Goal: Information Seeking & Learning: Learn about a topic

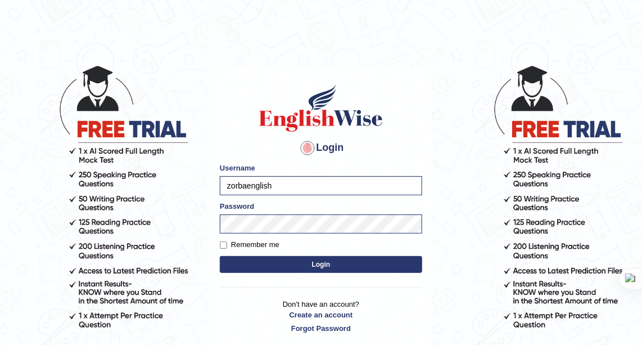
click at [234, 259] on button "Login" at bounding box center [321, 264] width 202 height 17
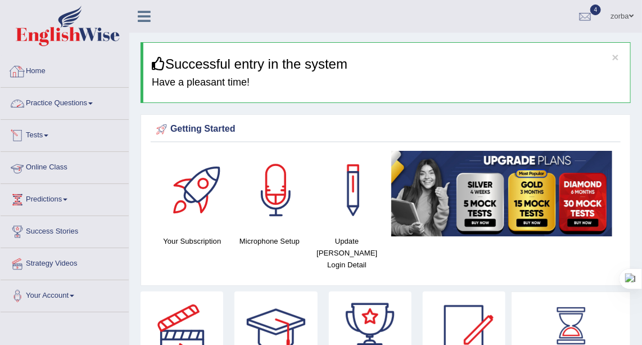
click at [47, 101] on link "Practice Questions" at bounding box center [65, 102] width 128 height 28
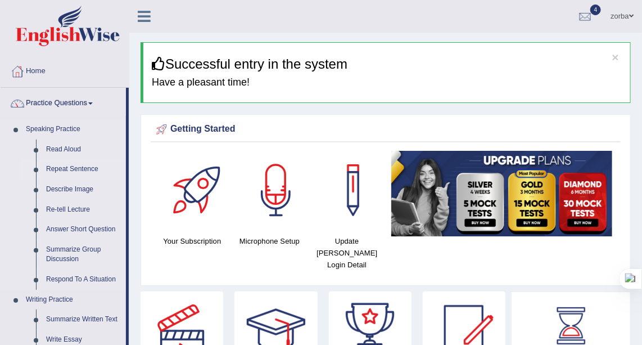
click at [95, 169] on link "Repeat Sentence" at bounding box center [83, 169] width 85 height 20
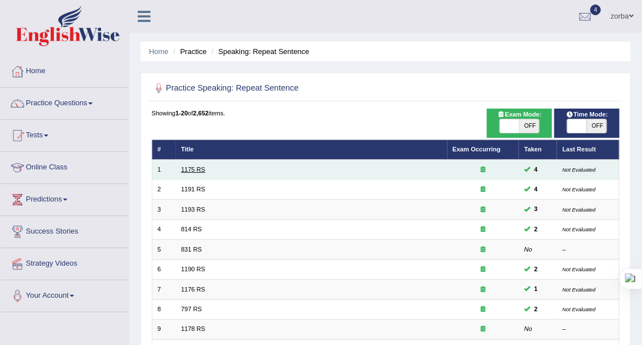
click at [191, 170] on link "1175 RS" at bounding box center [193, 169] width 24 height 7
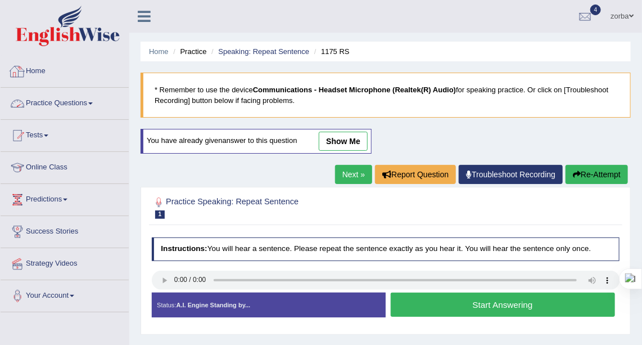
click at [64, 101] on link "Practice Questions" at bounding box center [65, 102] width 128 height 28
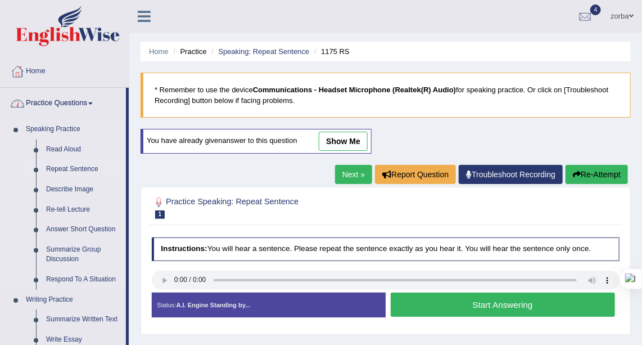
drag, startPoint x: 67, startPoint y: 168, endPoint x: 99, endPoint y: 173, distance: 32.4
click at [68, 168] on link "Repeat Sentence" at bounding box center [83, 169] width 85 height 20
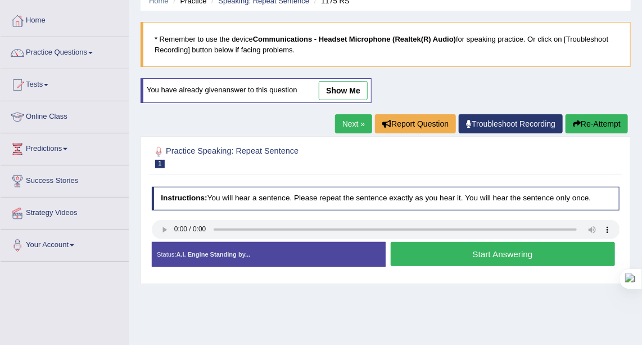
drag, startPoint x: 480, startPoint y: 249, endPoint x: 502, endPoint y: 268, distance: 28.7
click at [480, 250] on button "Start Answering" at bounding box center [503, 254] width 224 height 24
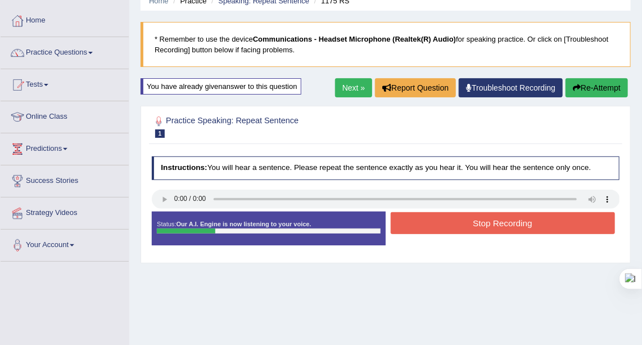
click at [499, 224] on button "Stop Recording" at bounding box center [503, 223] width 224 height 22
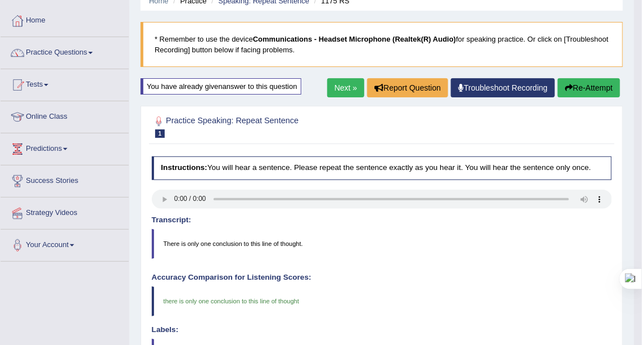
click at [348, 87] on link "Next »" at bounding box center [345, 87] width 37 height 19
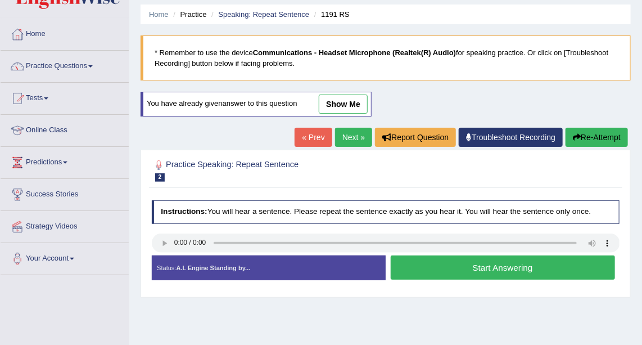
scroll to position [102, 0]
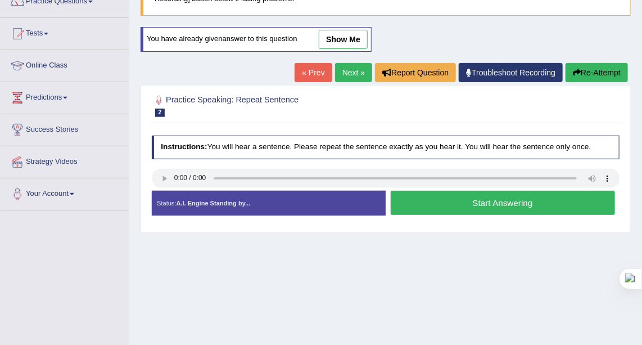
click at [451, 206] on button "Start Answering" at bounding box center [503, 203] width 224 height 24
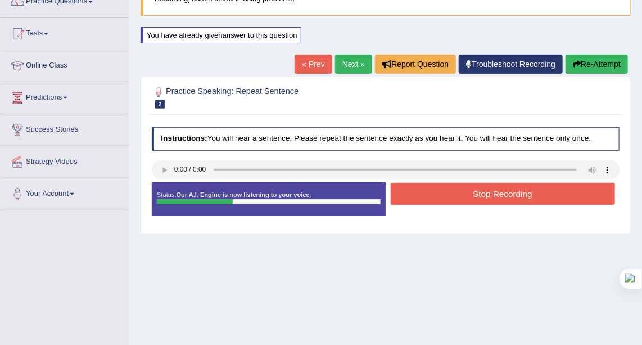
click at [471, 195] on button "Stop Recording" at bounding box center [503, 194] width 224 height 22
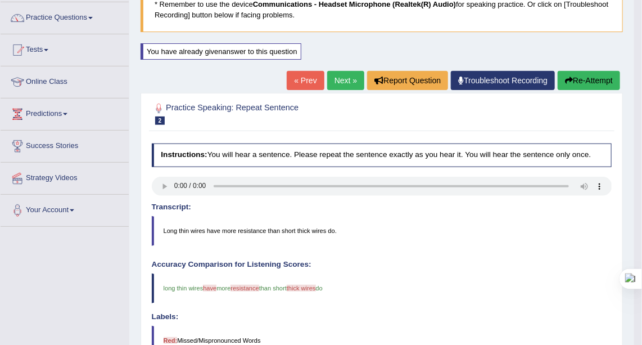
scroll to position [51, 0]
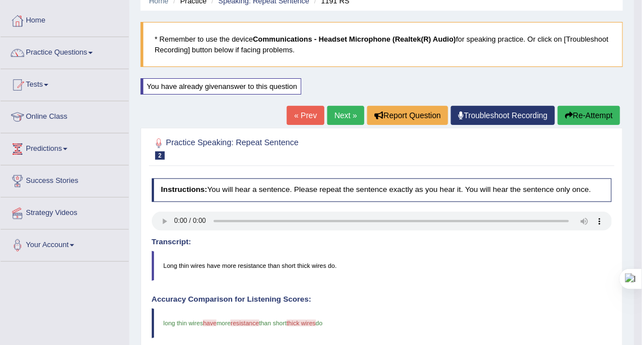
click at [581, 109] on button "Re-Attempt" at bounding box center [589, 115] width 62 height 19
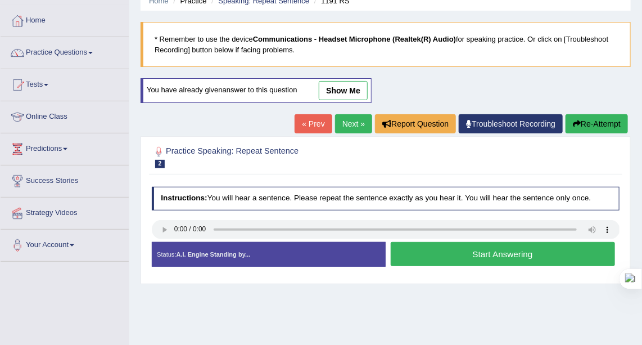
click at [318, 123] on link "« Prev" at bounding box center [313, 123] width 37 height 19
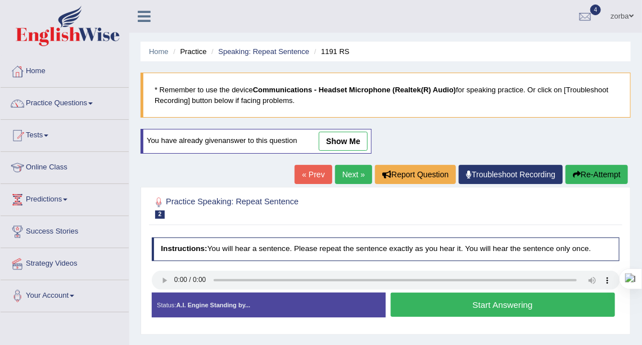
click at [528, 301] on button "Start Answering" at bounding box center [503, 304] width 224 height 24
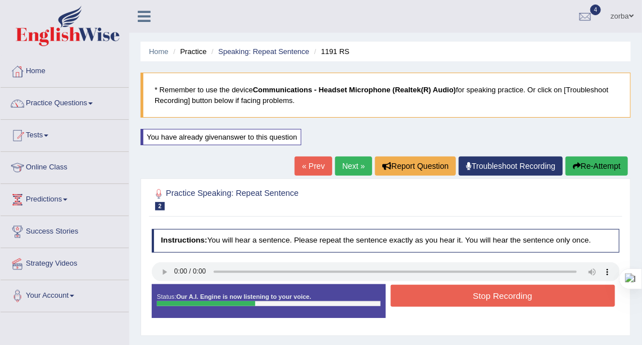
click at [530, 288] on button "Stop Recording" at bounding box center [503, 296] width 224 height 22
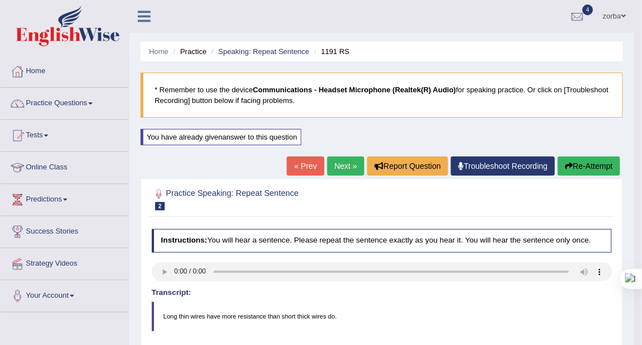
drag, startPoint x: 576, startPoint y: 166, endPoint x: 567, endPoint y: 179, distance: 15.8
click at [577, 166] on button "Re-Attempt" at bounding box center [589, 165] width 62 height 19
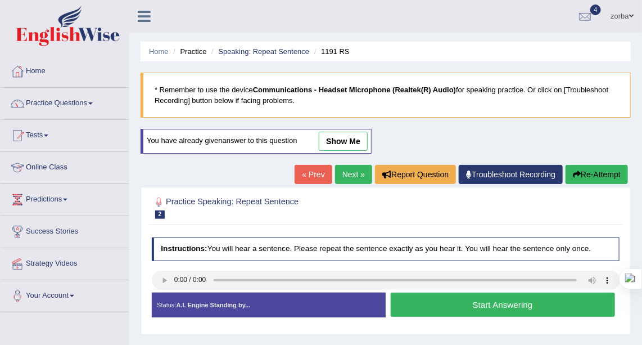
drag, startPoint x: 506, startPoint y: 303, endPoint x: 549, endPoint y: 317, distance: 45.4
click at [505, 303] on button "Start Answering" at bounding box center [503, 304] width 224 height 24
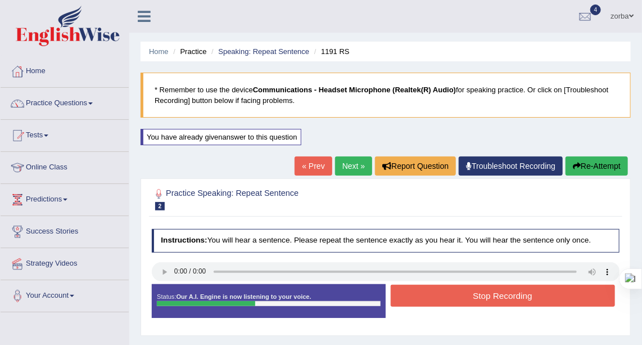
drag, startPoint x: 535, startPoint y: 294, endPoint x: 549, endPoint y: 301, distance: 15.4
click at [535, 293] on button "Stop Recording" at bounding box center [503, 296] width 224 height 22
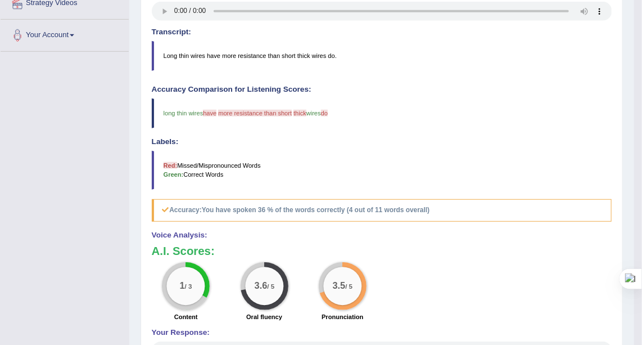
scroll to position [362, 0]
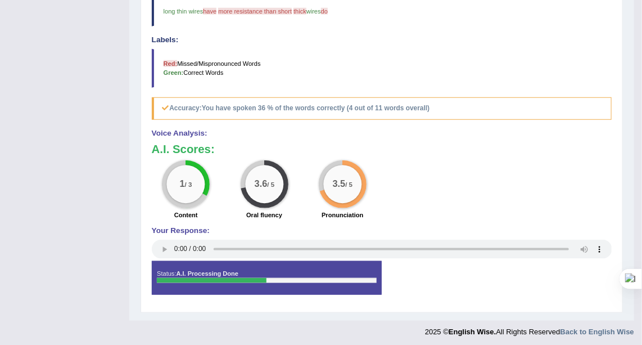
click at [355, 174] on div "3.5 / 5" at bounding box center [342, 184] width 38 height 38
click at [326, 177] on div "3.5 / 5" at bounding box center [342, 184] width 38 height 38
click at [206, 210] on div "Content" at bounding box center [186, 215] width 69 height 11
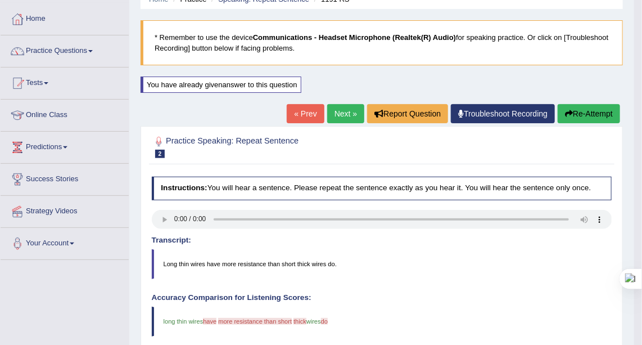
scroll to position [4, 0]
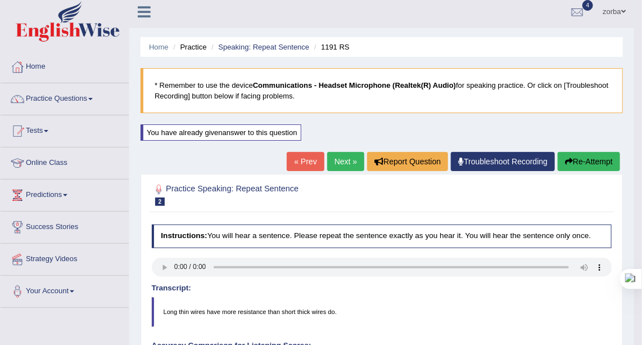
click at [264, 183] on h2 "Practice Speaking: Repeat Sentence 2 1191 RS" at bounding box center [295, 194] width 286 height 24
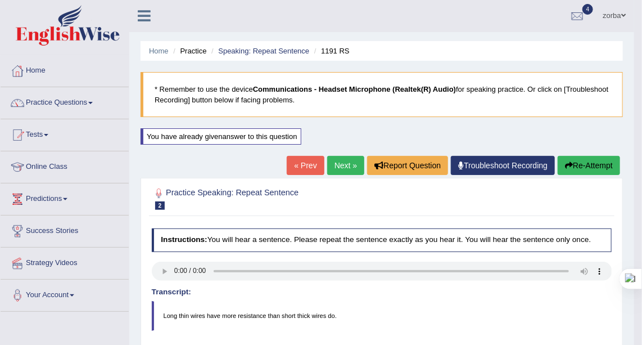
scroll to position [0, 0]
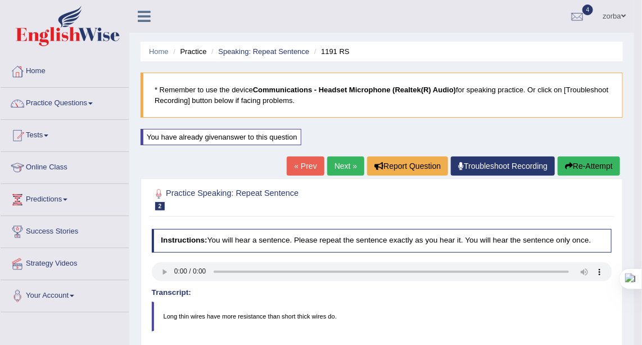
click at [264, 58] on ul "Home Practice Speaking: Repeat Sentence 1191 RS" at bounding box center [382, 52] width 483 height 20
click at [269, 55] on link "Speaking: Repeat Sentence" at bounding box center [263, 51] width 91 height 8
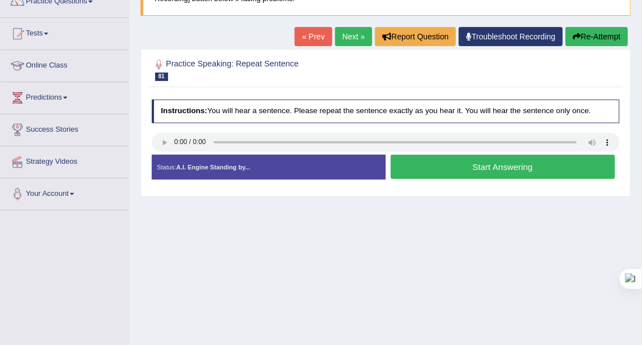
drag, startPoint x: 359, startPoint y: 39, endPoint x: 361, endPoint y: 48, distance: 9.7
click at [359, 39] on link "Next »" at bounding box center [353, 36] width 37 height 19
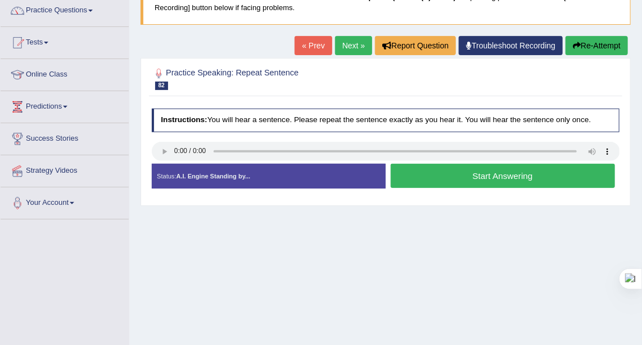
scroll to position [102, 0]
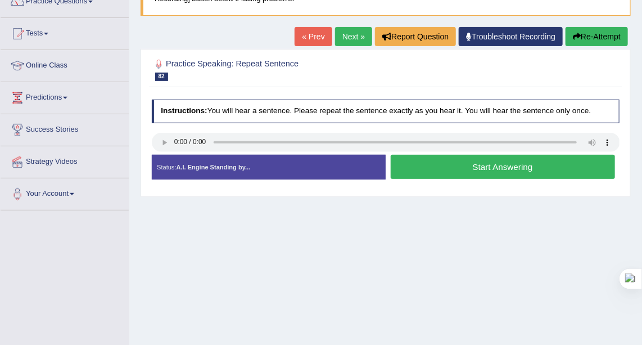
click at [497, 166] on button "Start Answering" at bounding box center [503, 167] width 224 height 24
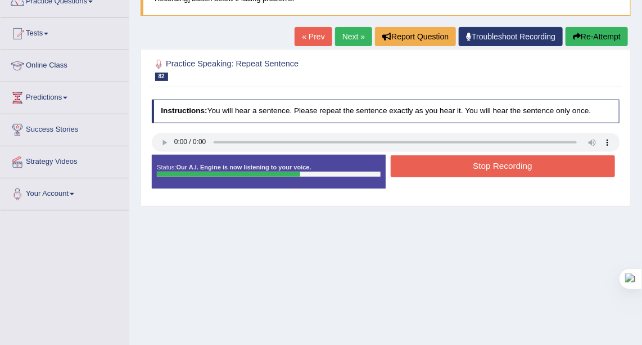
click at [519, 164] on button "Stop Recording" at bounding box center [503, 166] width 224 height 22
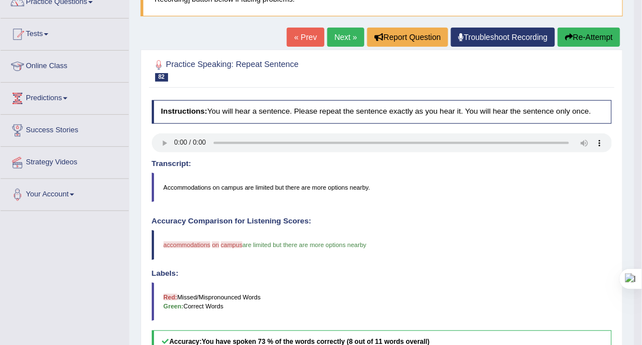
scroll to position [0, 0]
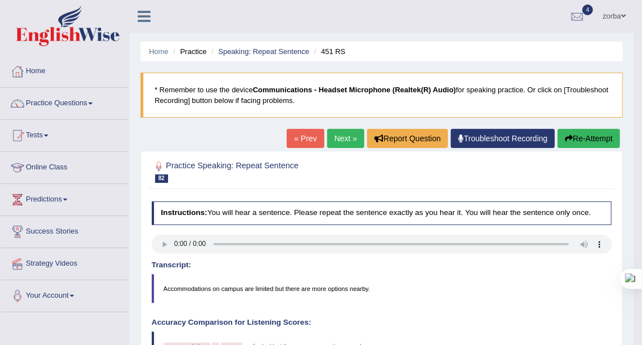
click at [343, 133] on link "Next »" at bounding box center [345, 138] width 37 height 19
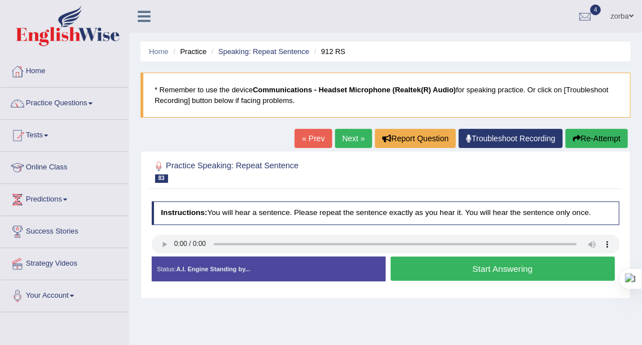
click at [515, 271] on button "Start Answering" at bounding box center [503, 268] width 224 height 24
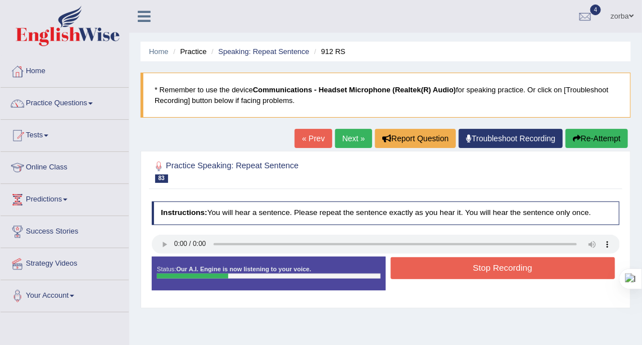
click at [537, 263] on button "Stop Recording" at bounding box center [503, 268] width 224 height 22
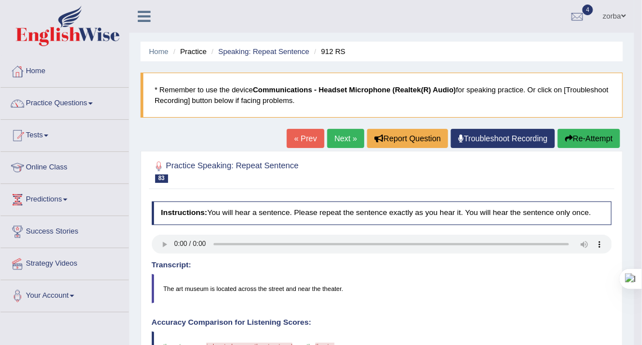
click at [603, 137] on button "Re-Attempt" at bounding box center [589, 138] width 62 height 19
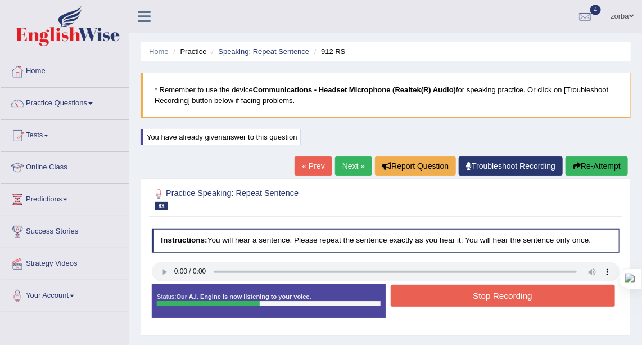
drag, startPoint x: 492, startPoint y: 298, endPoint x: 495, endPoint y: 308, distance: 10.5
click at [491, 298] on button "Stop Recording" at bounding box center [503, 296] width 224 height 22
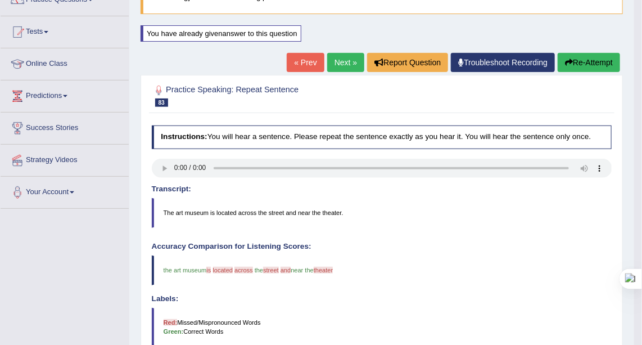
scroll to position [102, 0]
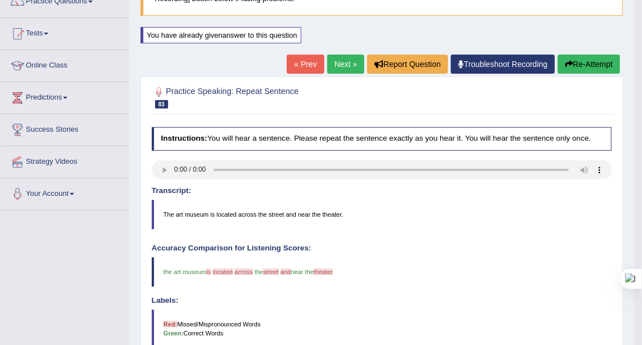
click at [341, 67] on link "Next »" at bounding box center [345, 64] width 37 height 19
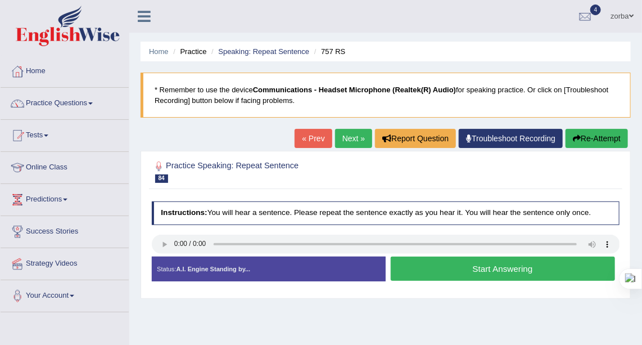
click at [349, 135] on link "Next »" at bounding box center [353, 138] width 37 height 19
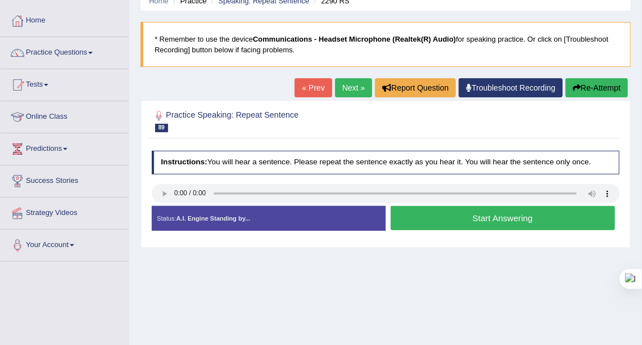
click at [448, 221] on button "Start Answering" at bounding box center [503, 218] width 224 height 24
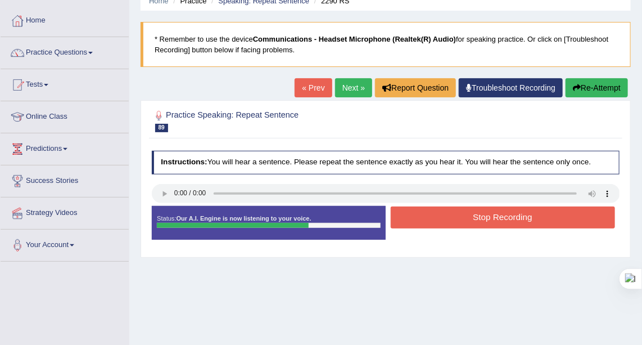
click at [516, 210] on button "Stop Recording" at bounding box center [503, 217] width 224 height 22
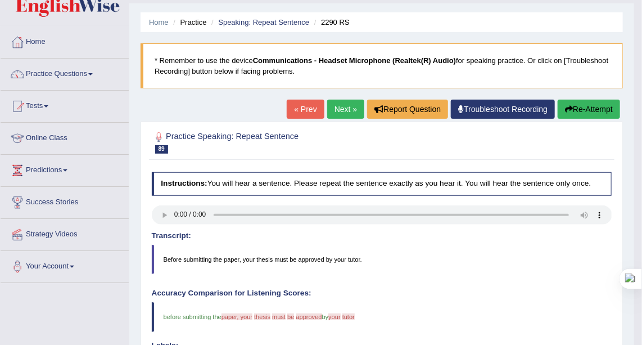
scroll to position [28, 0]
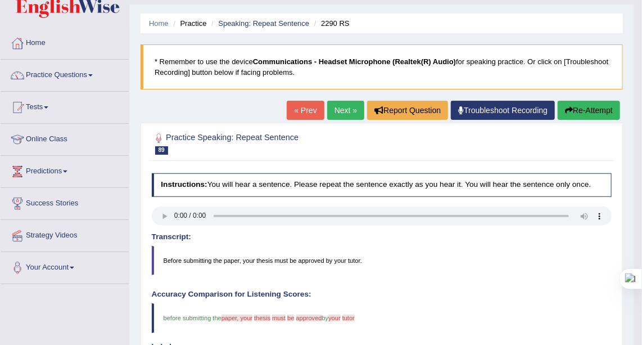
click at [357, 109] on link "Next »" at bounding box center [345, 110] width 37 height 19
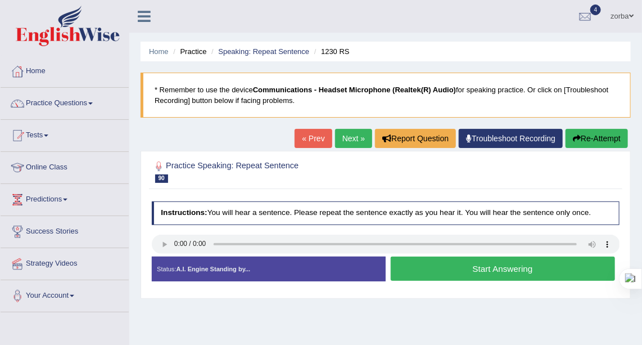
click at [480, 269] on button "Start Answering" at bounding box center [503, 268] width 224 height 24
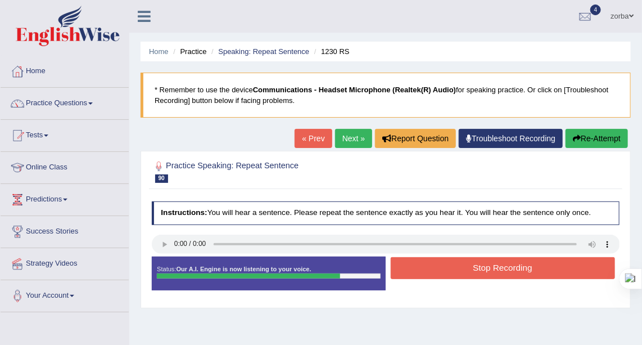
click at [573, 278] on div "Stop Recording" at bounding box center [503, 269] width 234 height 25
click at [571, 271] on button "Stop Recording" at bounding box center [503, 268] width 224 height 22
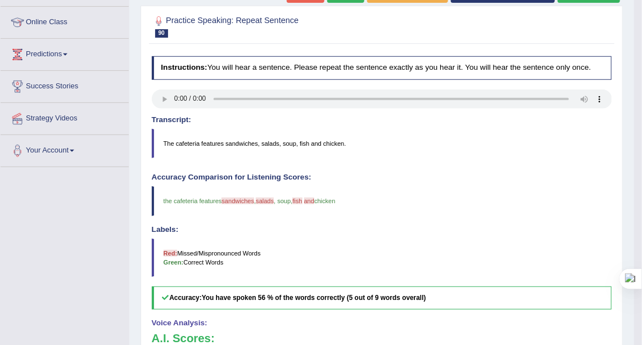
scroll to position [102, 0]
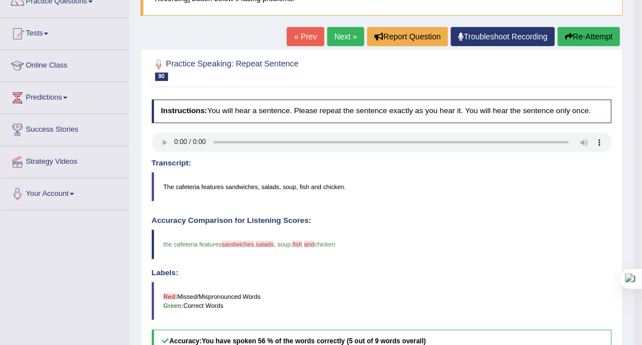
click at [601, 38] on button "Re-Attempt" at bounding box center [589, 36] width 62 height 19
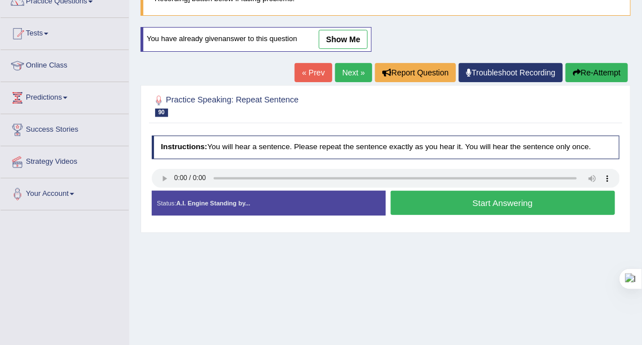
click at [507, 197] on button "Start Answering" at bounding box center [503, 203] width 224 height 24
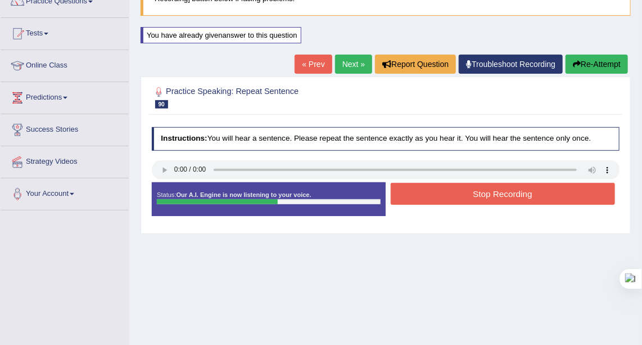
click at [497, 193] on button "Stop Recording" at bounding box center [503, 194] width 224 height 22
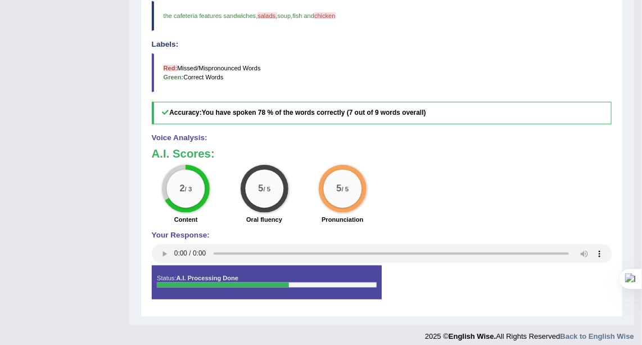
scroll to position [204, 0]
